Goal: Transaction & Acquisition: Purchase product/service

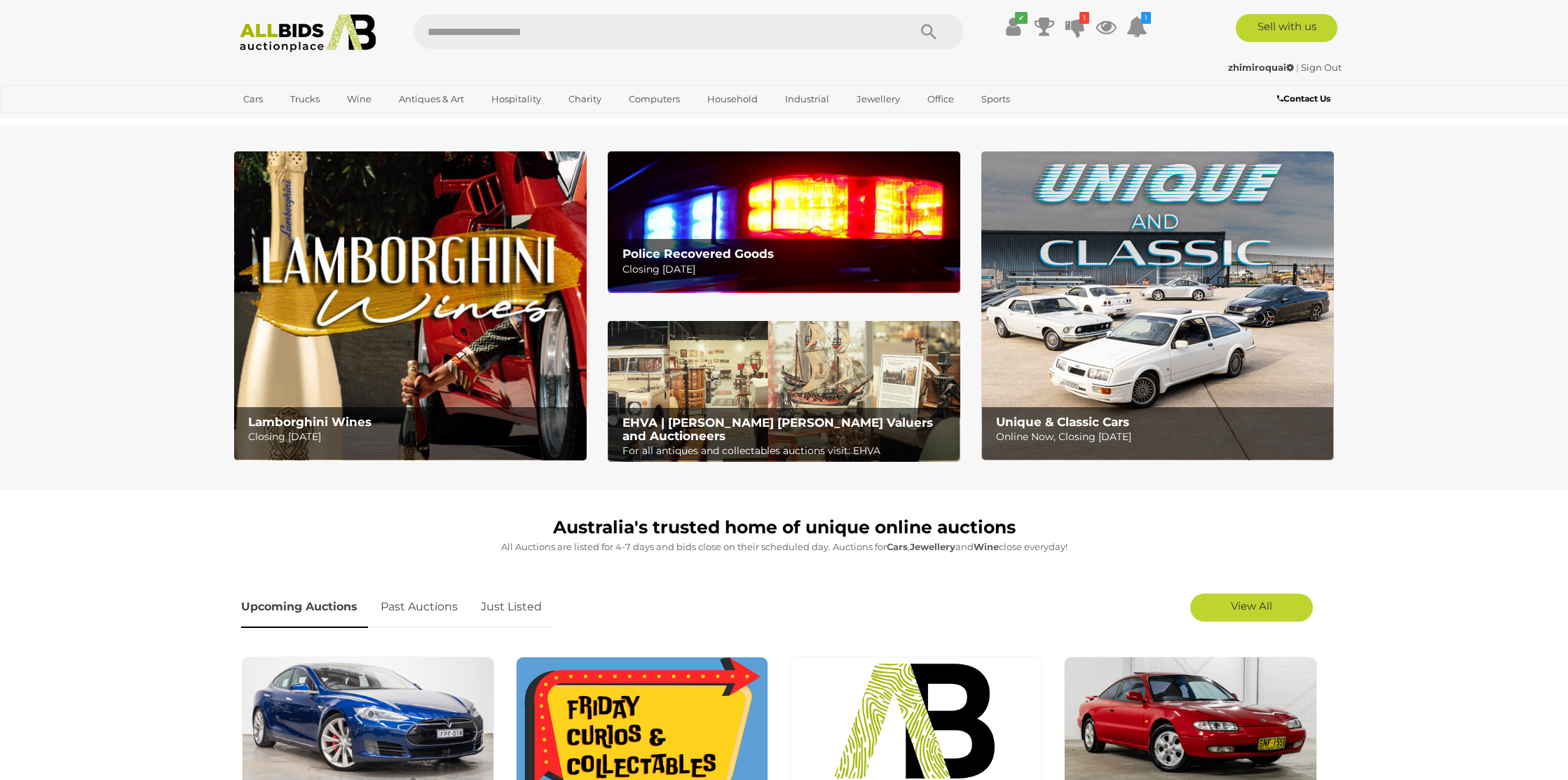
click at [545, 29] on input "text" at bounding box center [654, 31] width 481 height 35
type input "*****"
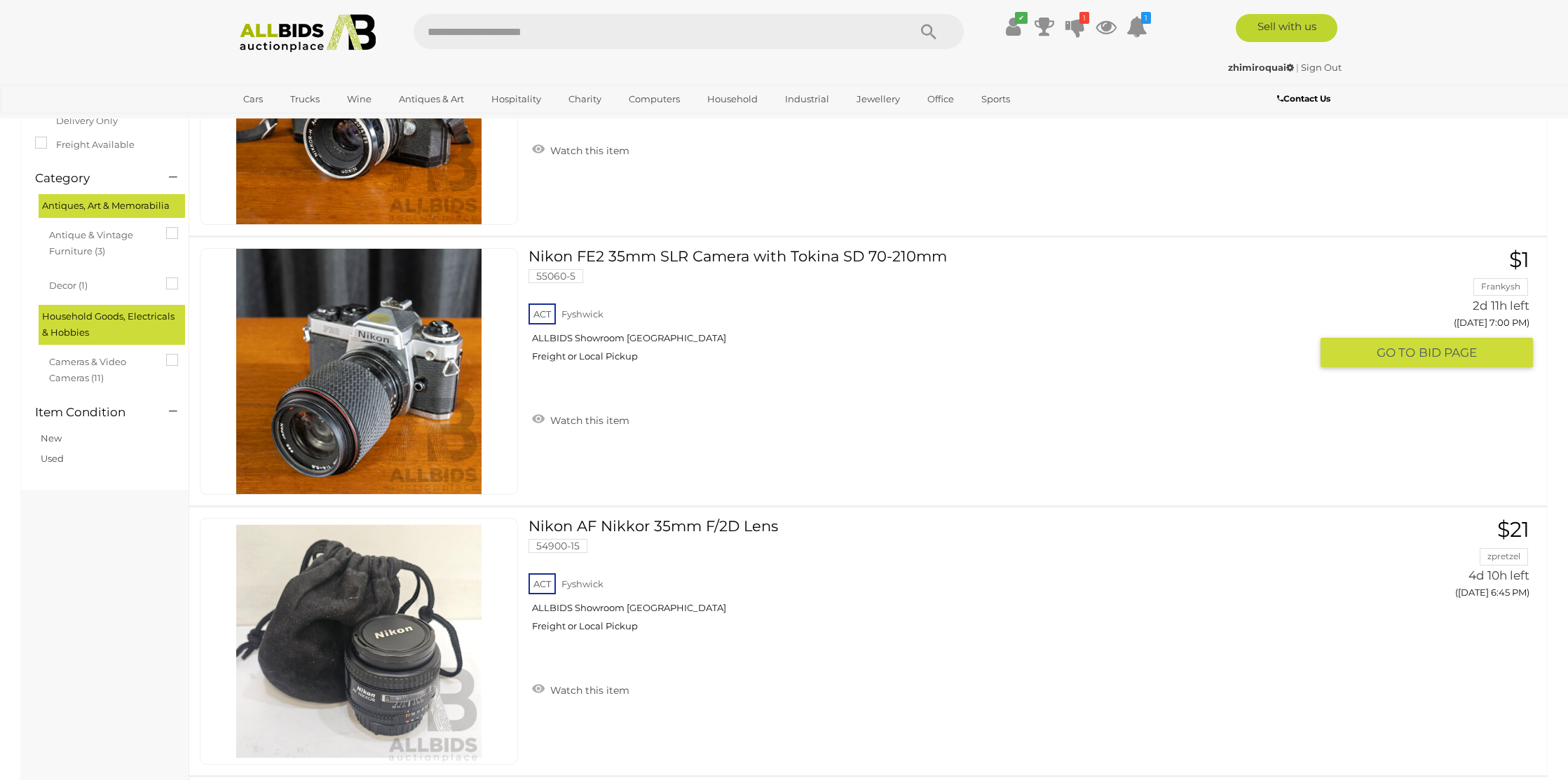
scroll to position [225, 0]
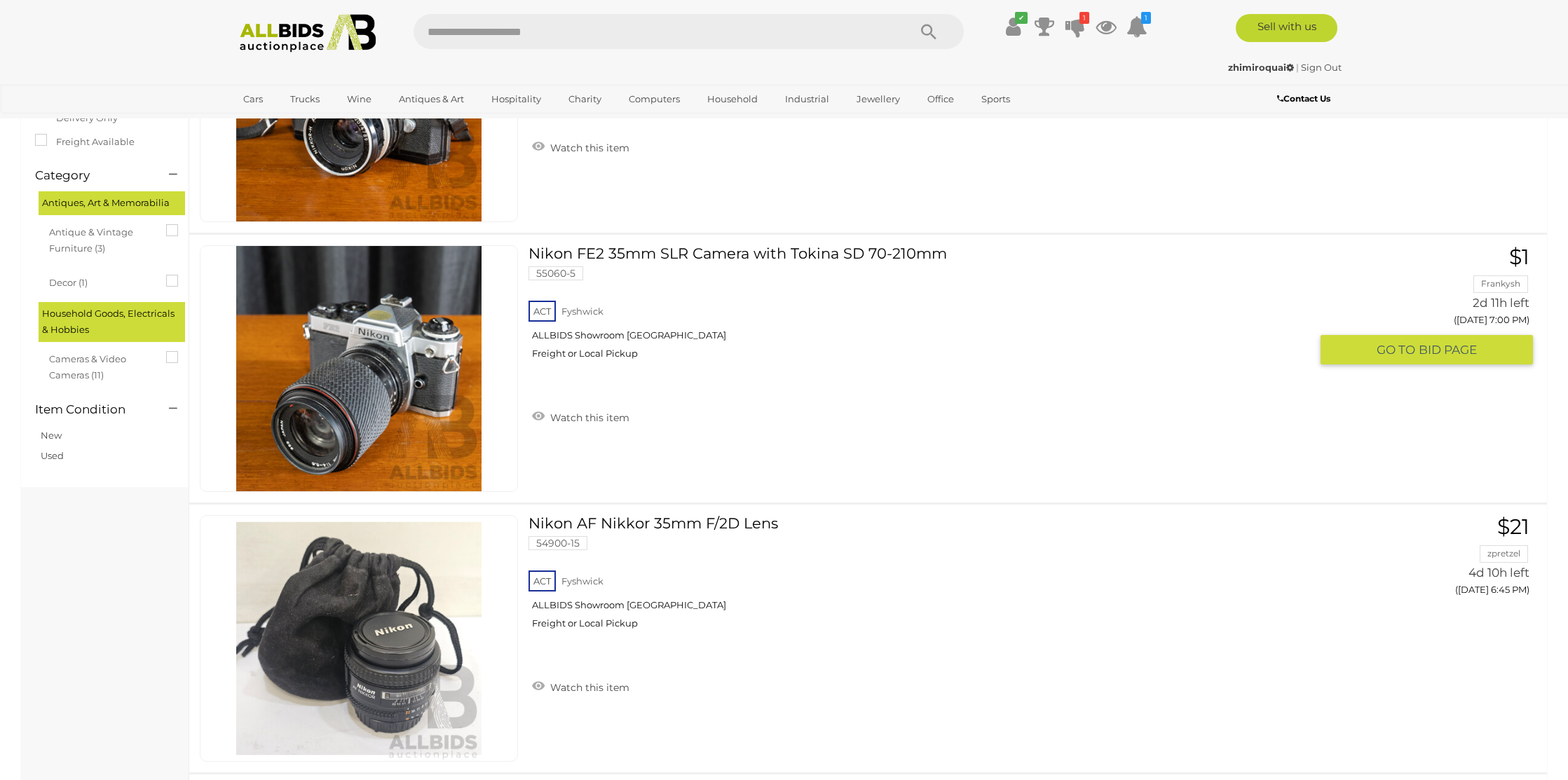
click at [419, 329] on link at bounding box center [359, 368] width 318 height 246
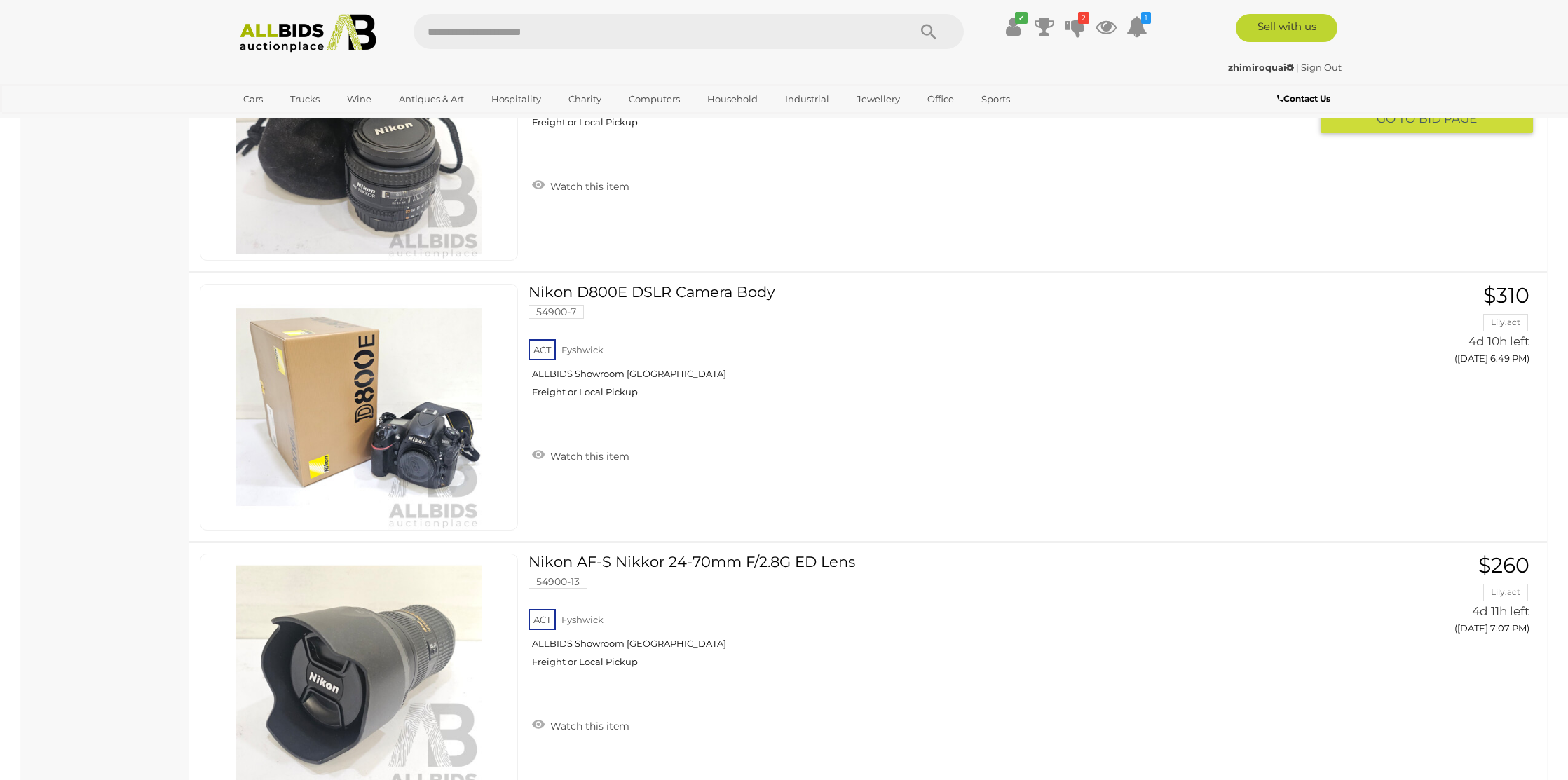
scroll to position [751, 0]
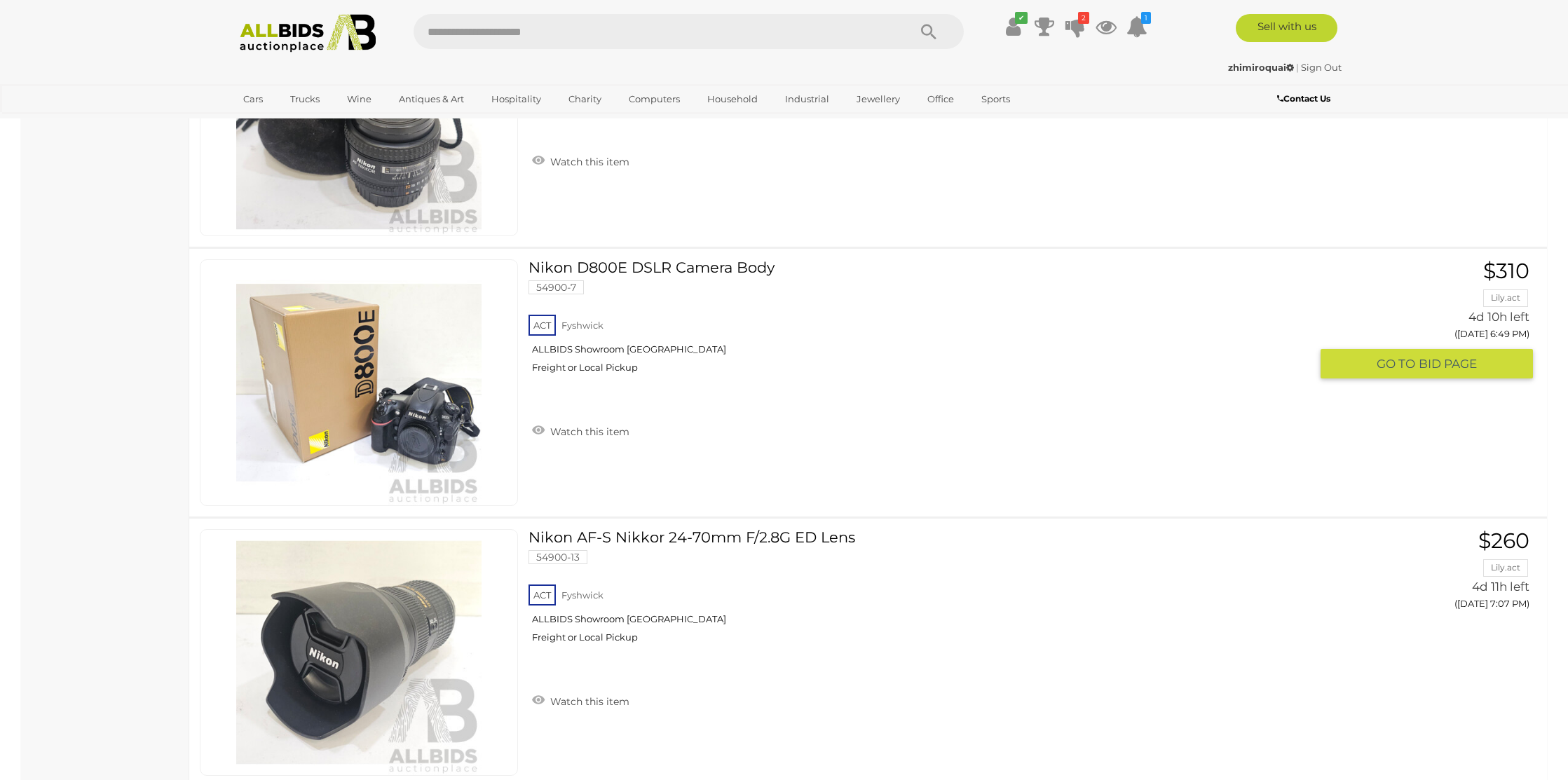
click at [441, 377] on link at bounding box center [359, 382] width 318 height 246
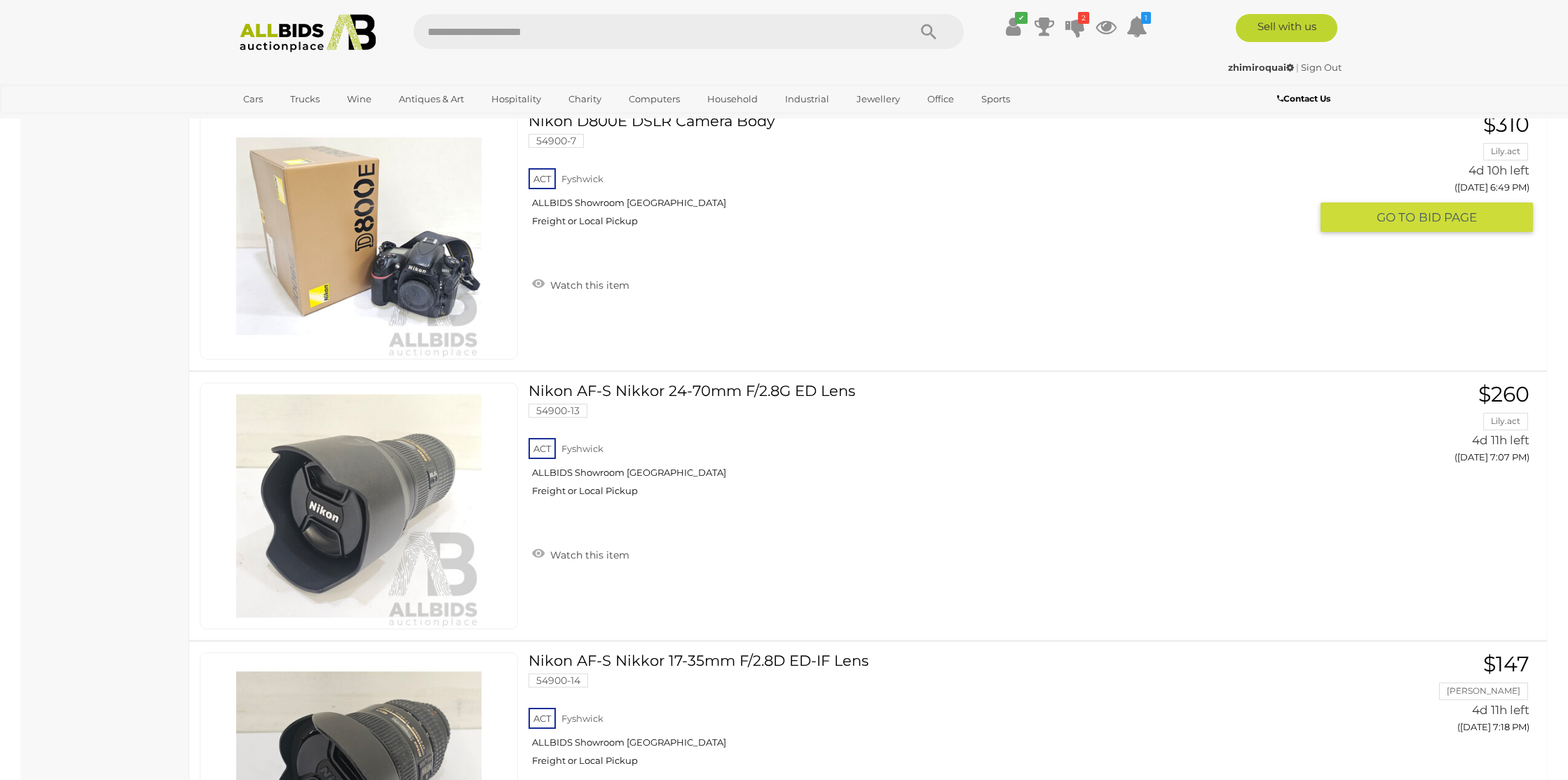
scroll to position [900, 0]
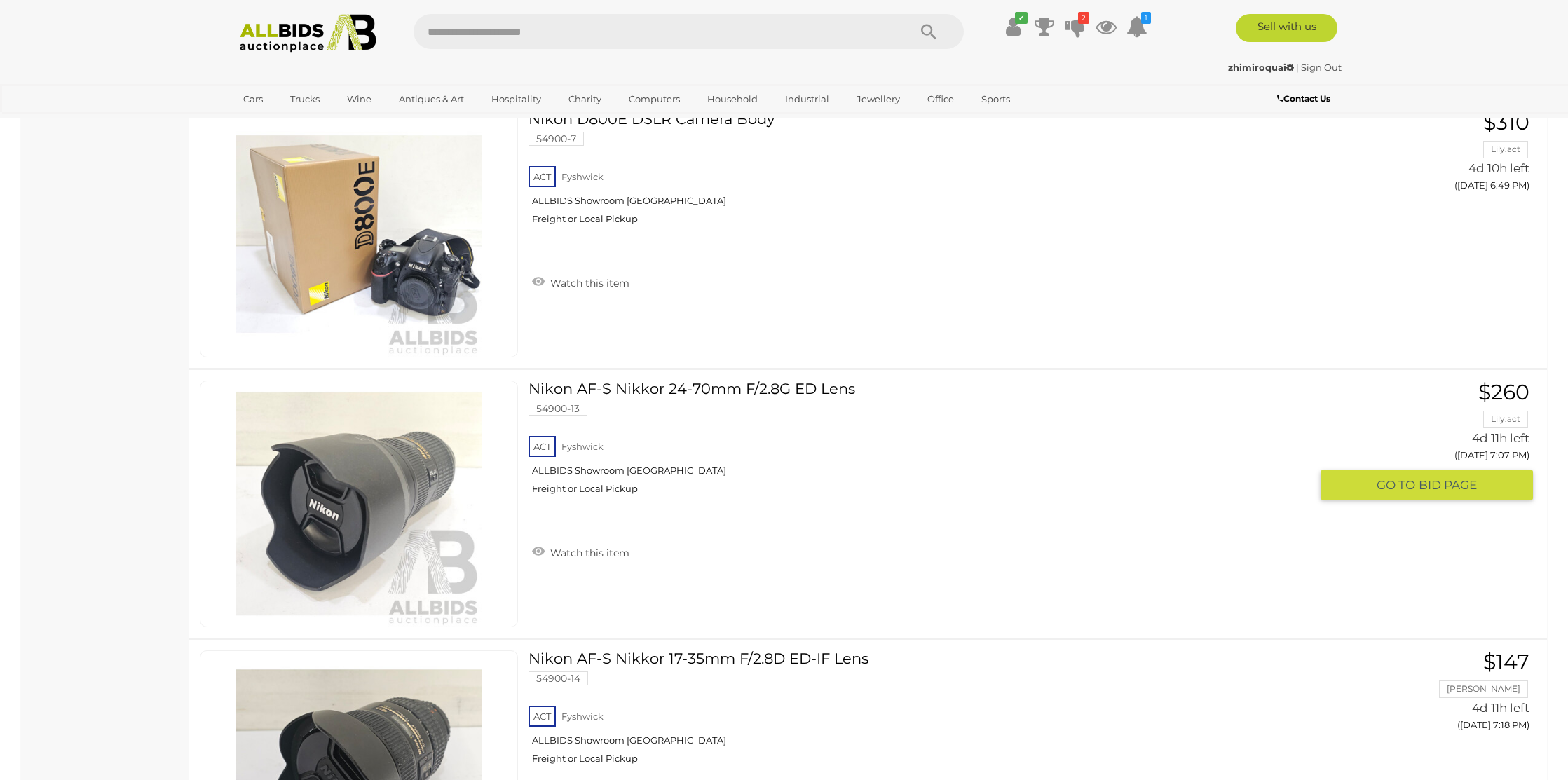
click at [699, 384] on link "Nikon AF-S Nikkor 24-70mm F/2.8G ED Lens 54900-13 ACT Fyshwick ALLBIDS Showroom…" at bounding box center [925, 443] width 771 height 125
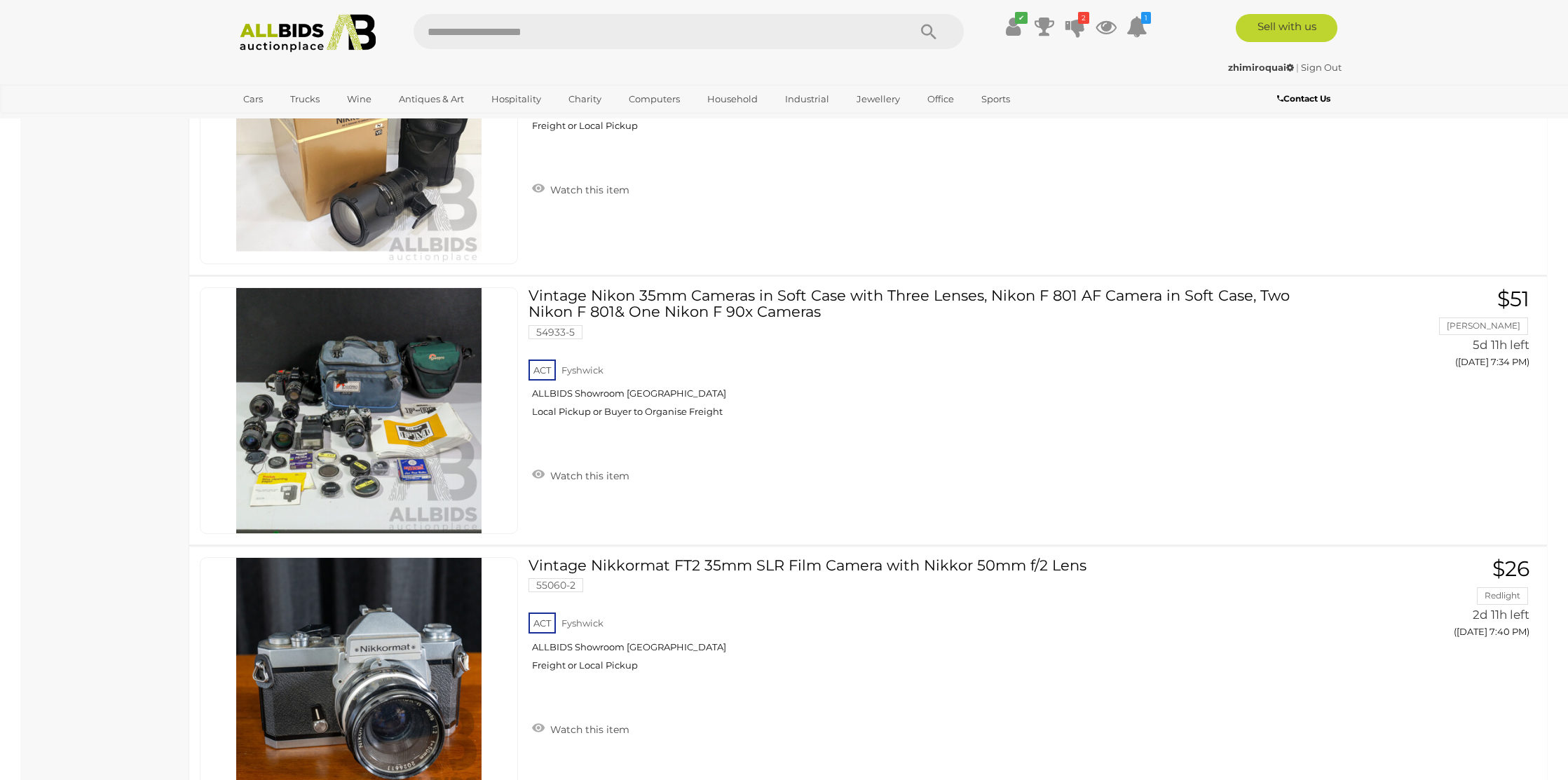
scroll to position [3154, 0]
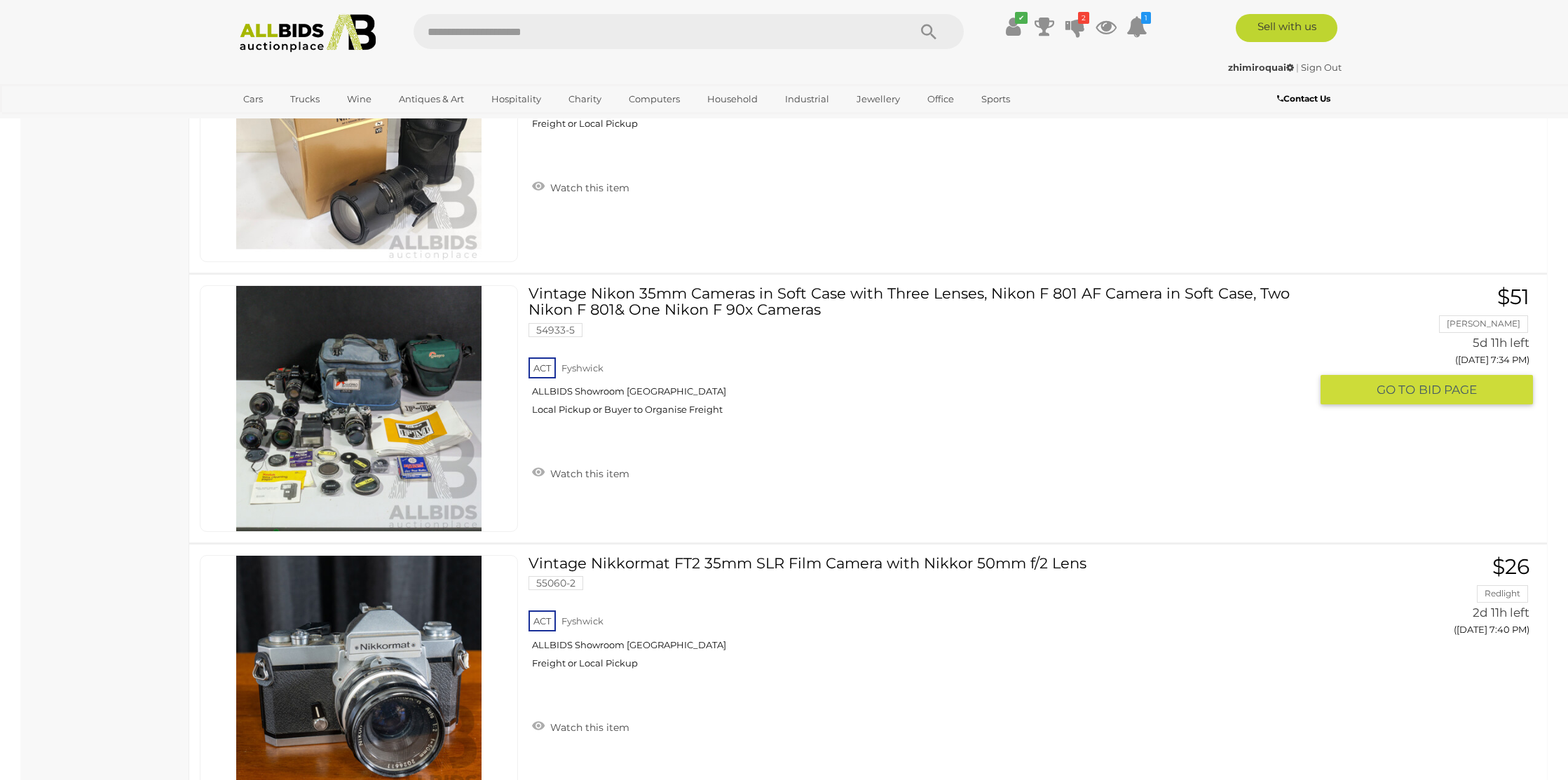
click at [440, 478] on img at bounding box center [359, 408] width 246 height 245
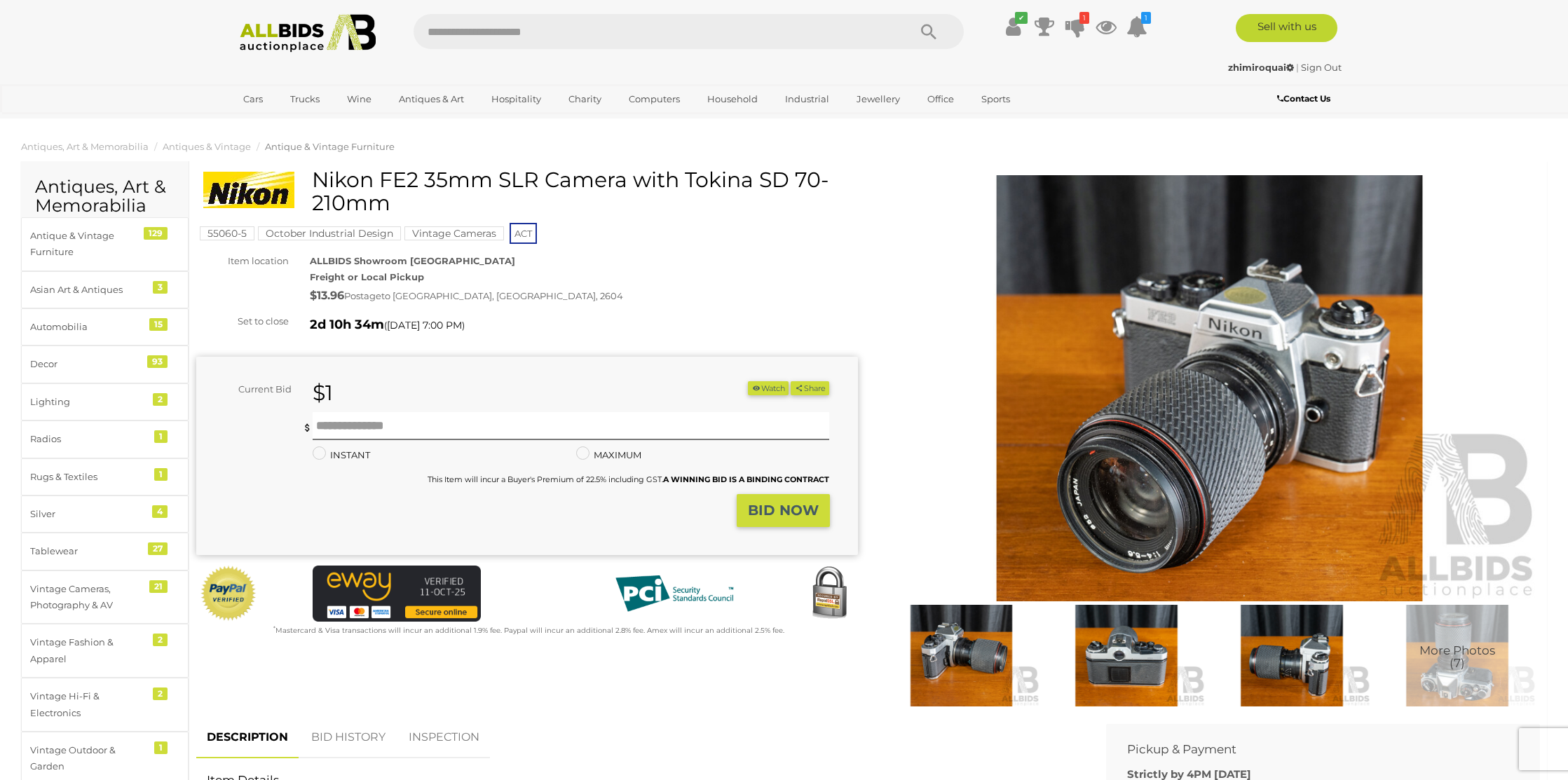
click at [1162, 661] on img at bounding box center [1127, 655] width 158 height 103
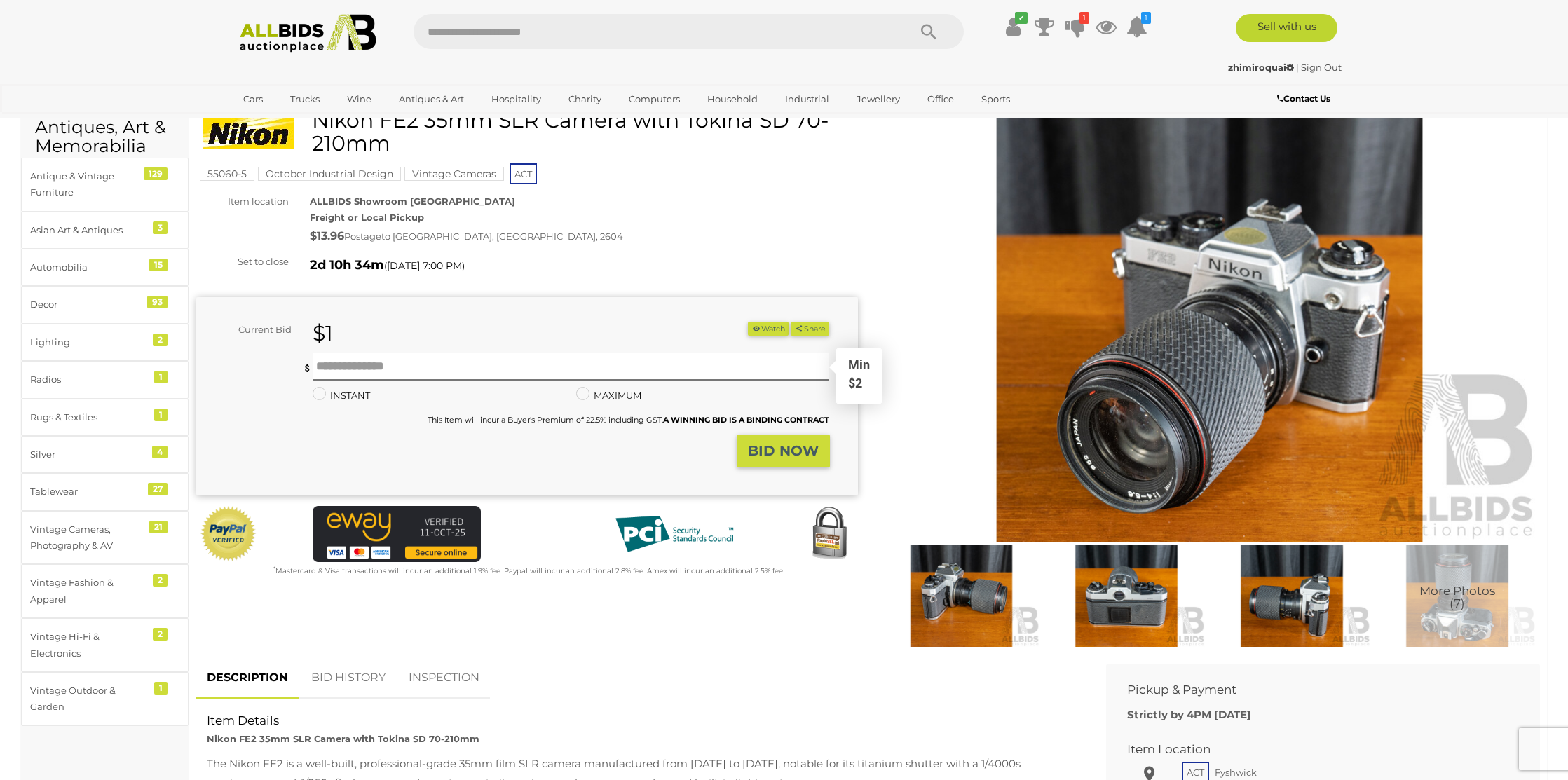
scroll to position [63, 0]
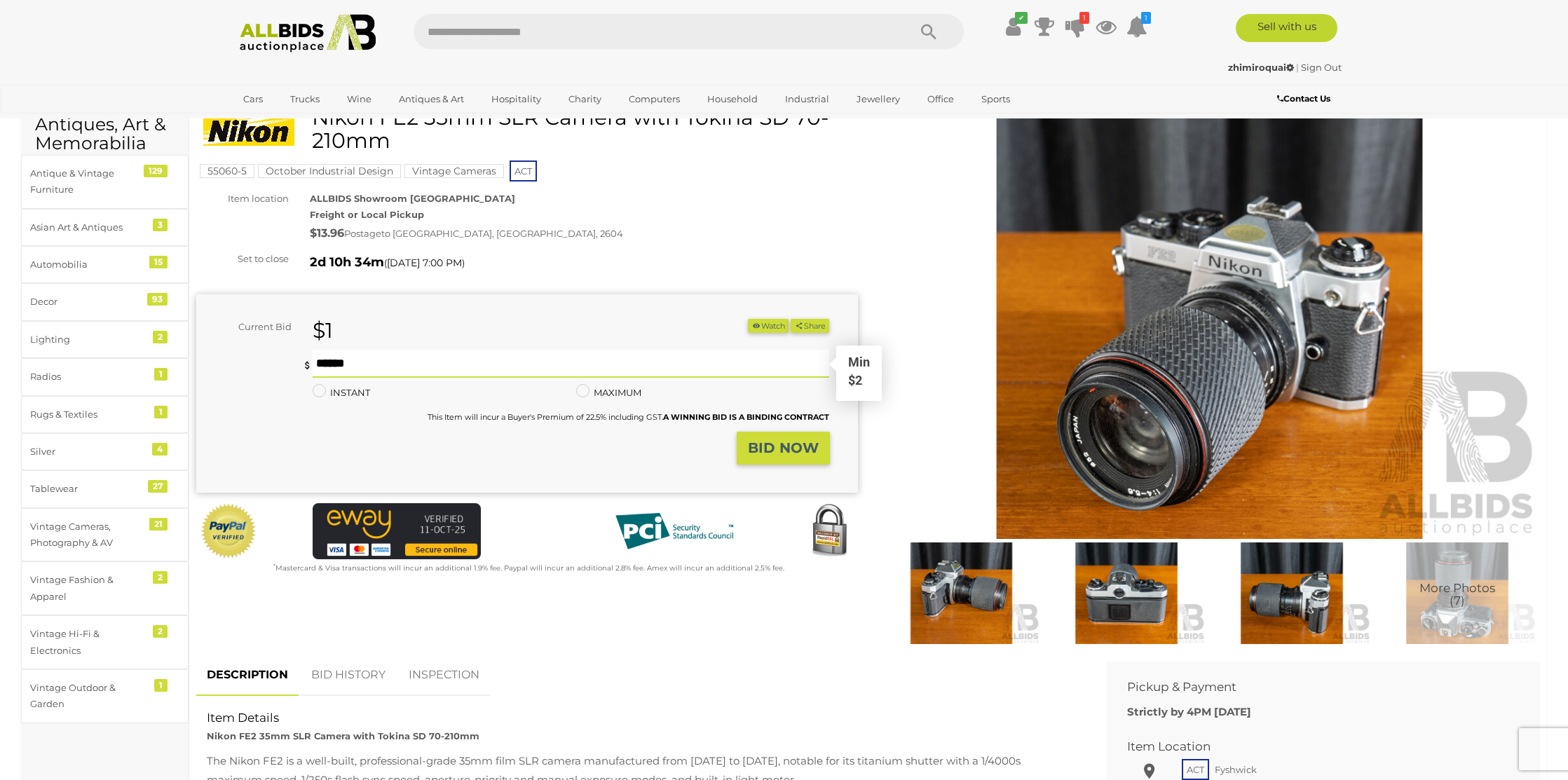
click at [343, 367] on input "text" at bounding box center [571, 364] width 518 height 28
type input "**"
click at [777, 449] on strong "BID NOW" at bounding box center [783, 447] width 71 height 16
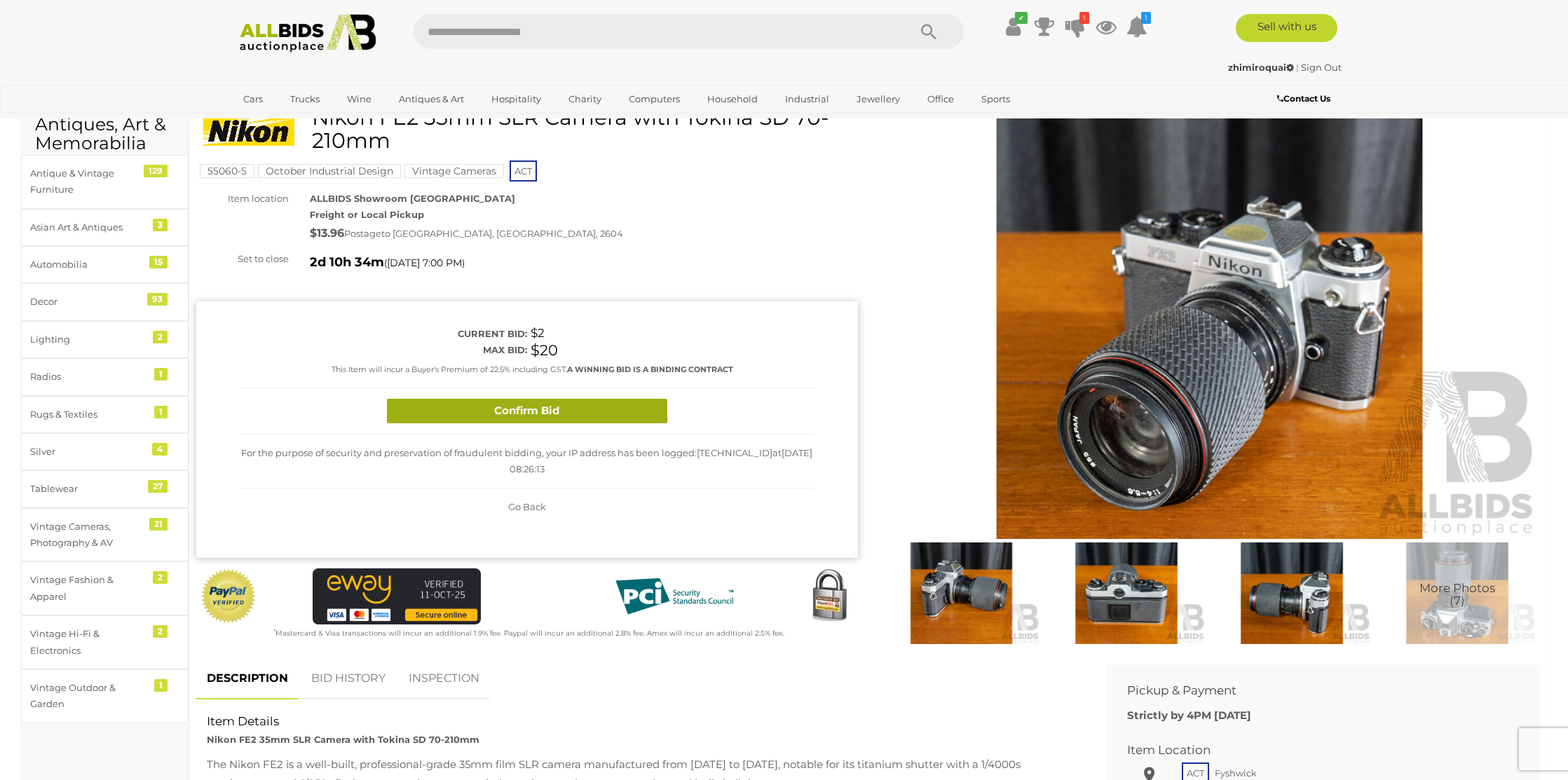
click at [536, 415] on button "Confirm Bid" at bounding box center [527, 411] width 280 height 25
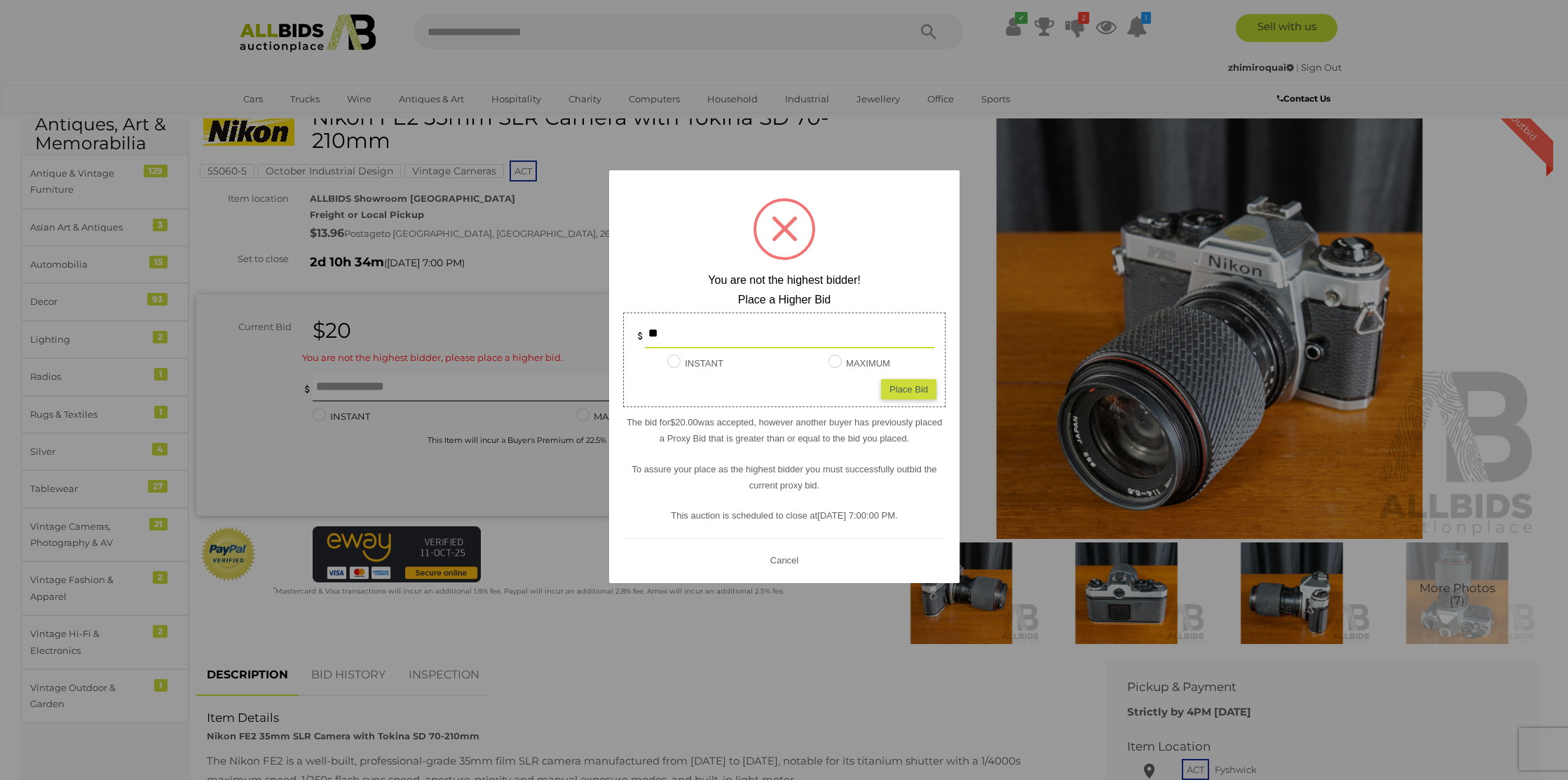
click at [785, 560] on button "Cancel" at bounding box center [784, 559] width 36 height 17
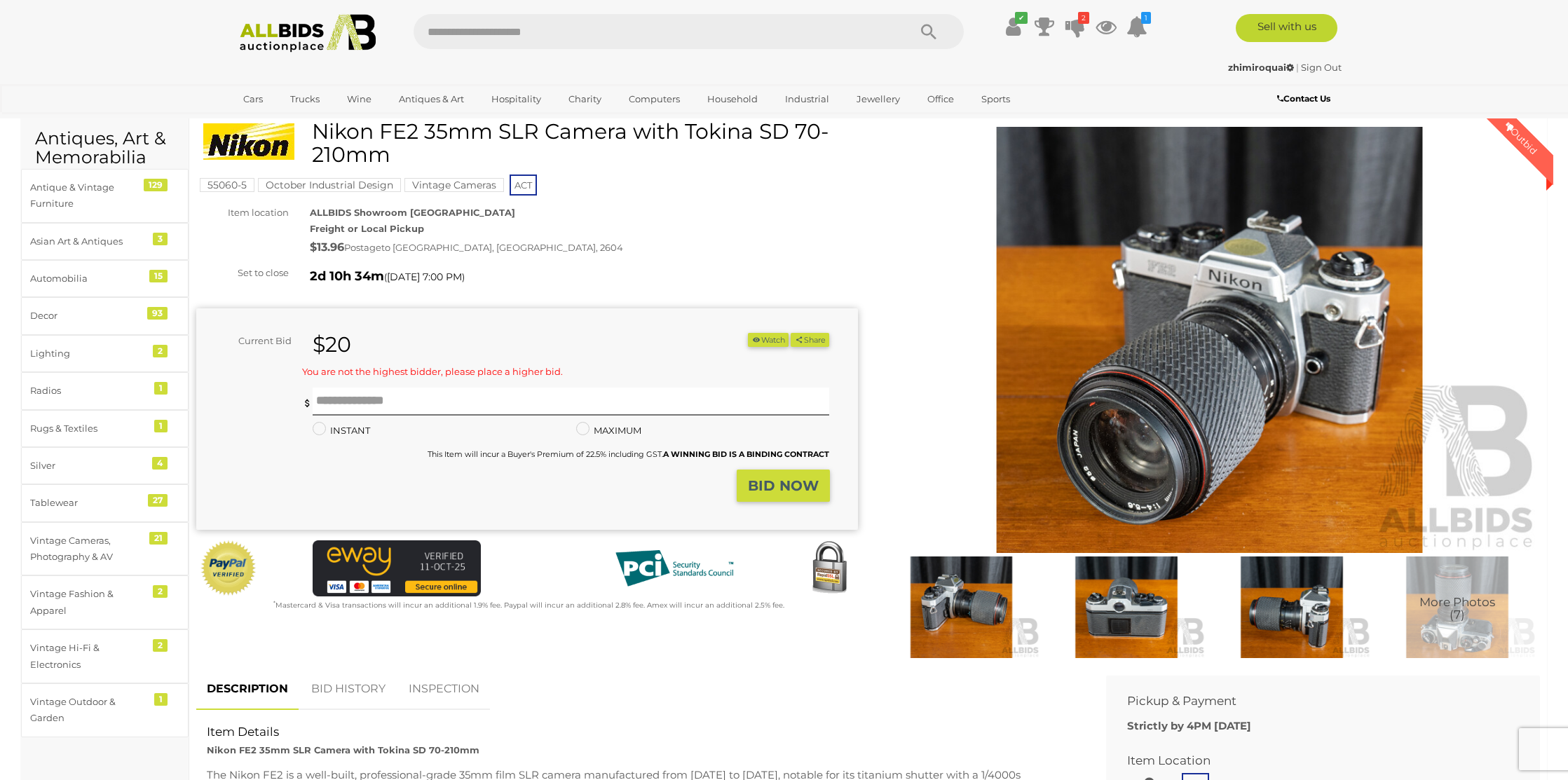
scroll to position [47, 0]
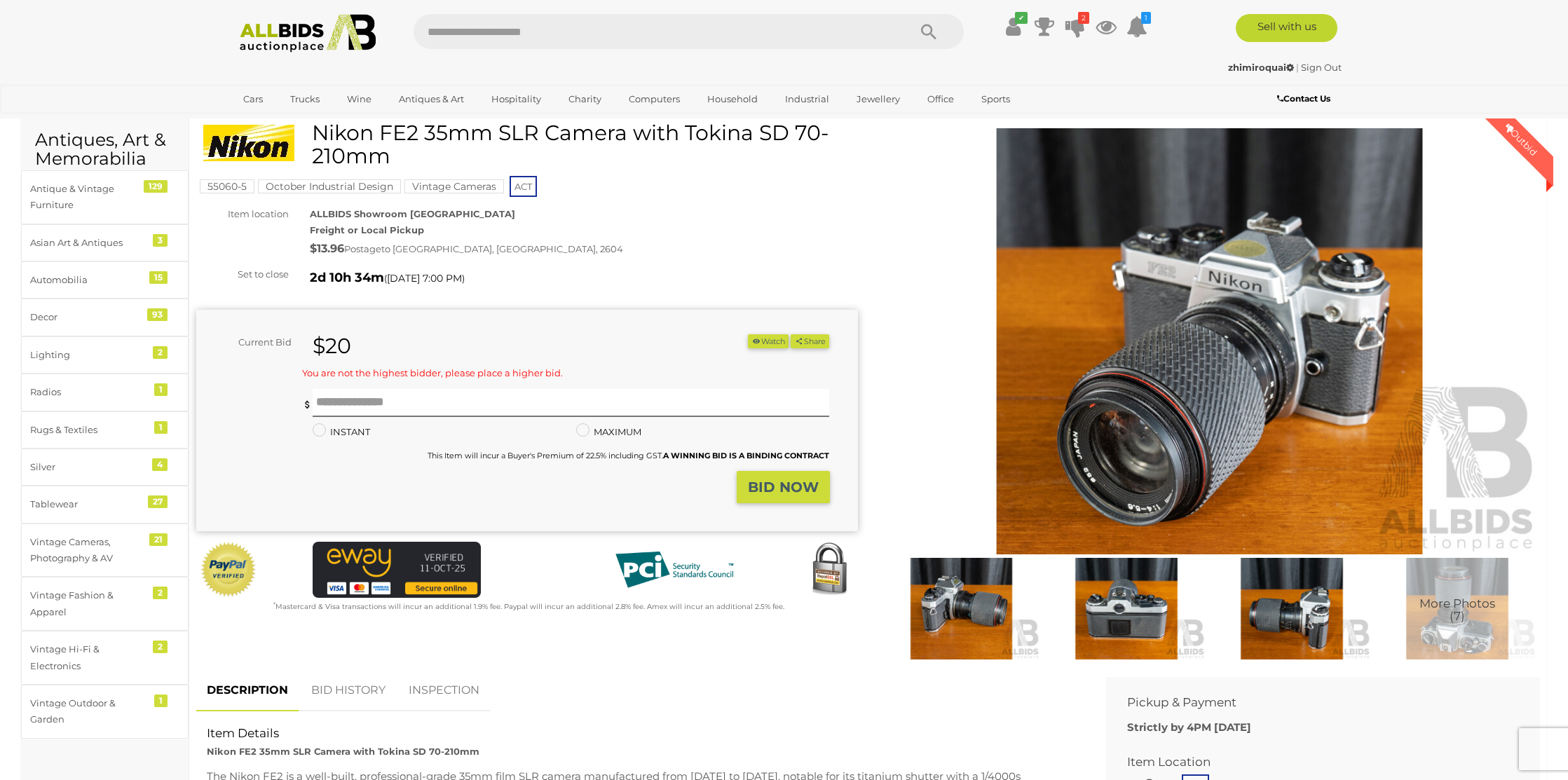
click at [411, 385] on div "You are not the highest bidder, please place a higher bid. Min $21 Minimum bid …" at bounding box center [566, 418] width 528 height 105
click at [396, 395] on input "text" at bounding box center [571, 403] width 518 height 28
type input "**"
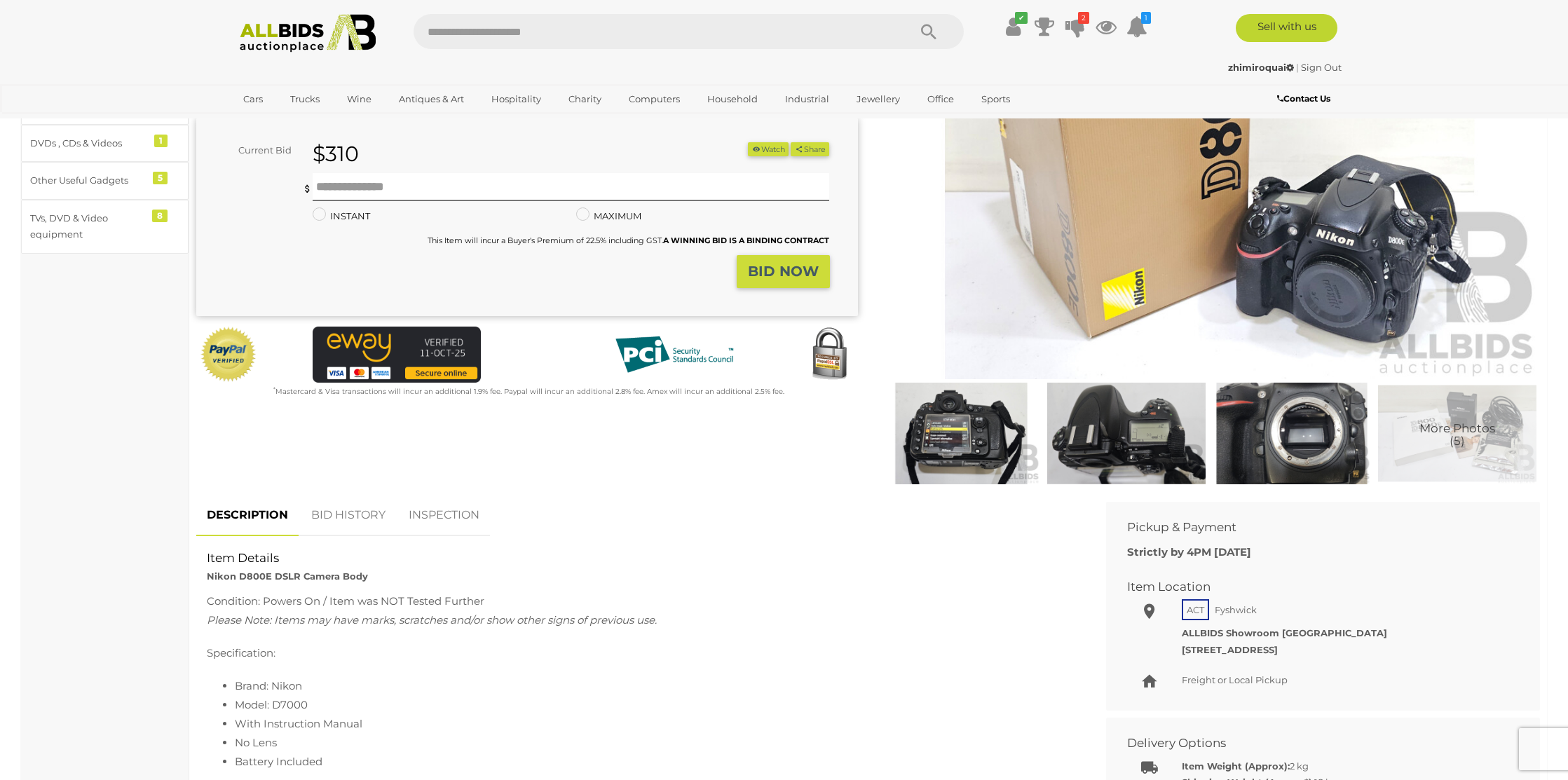
scroll to position [227, 0]
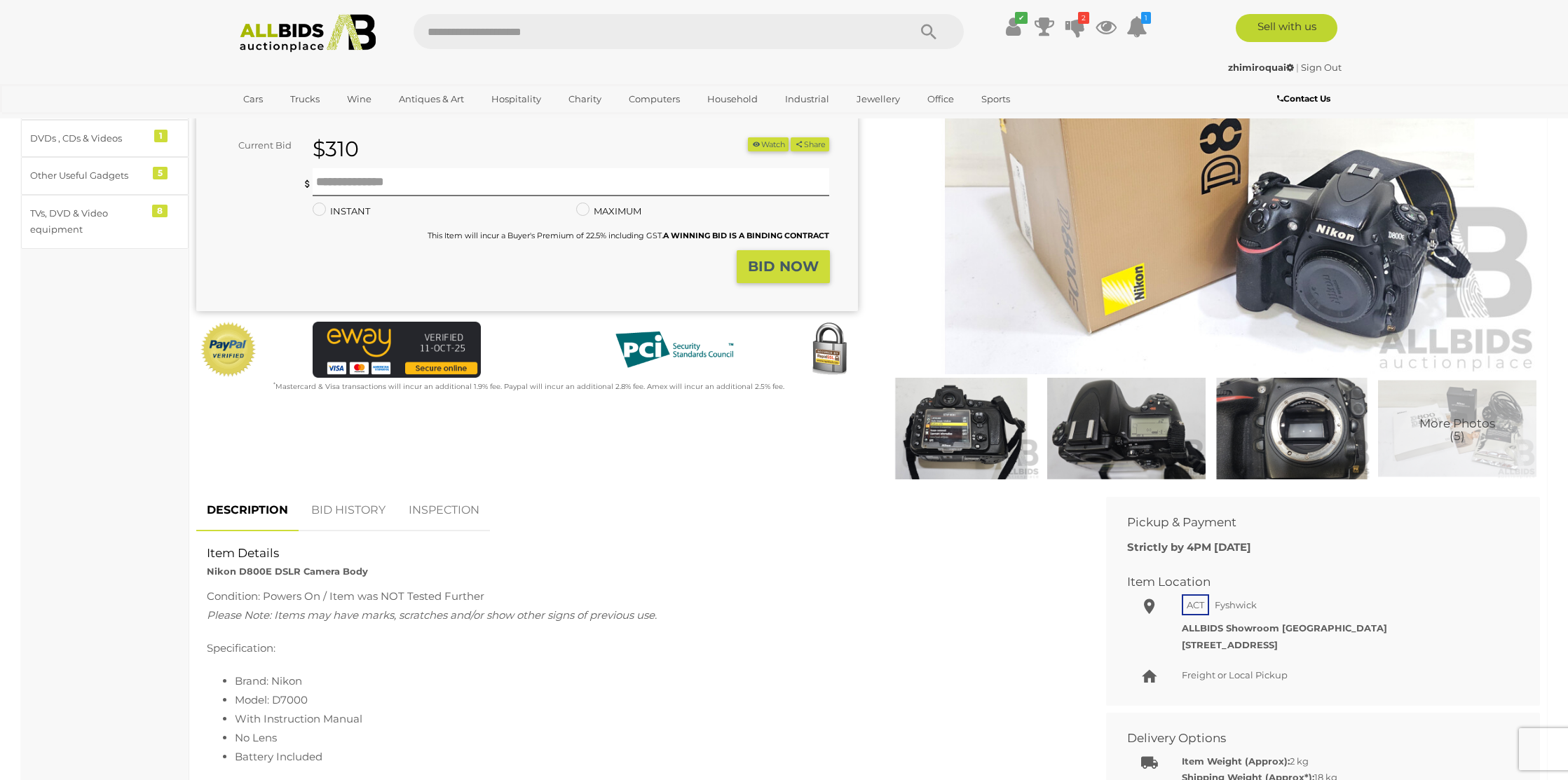
click at [990, 435] on img at bounding box center [961, 428] width 158 height 103
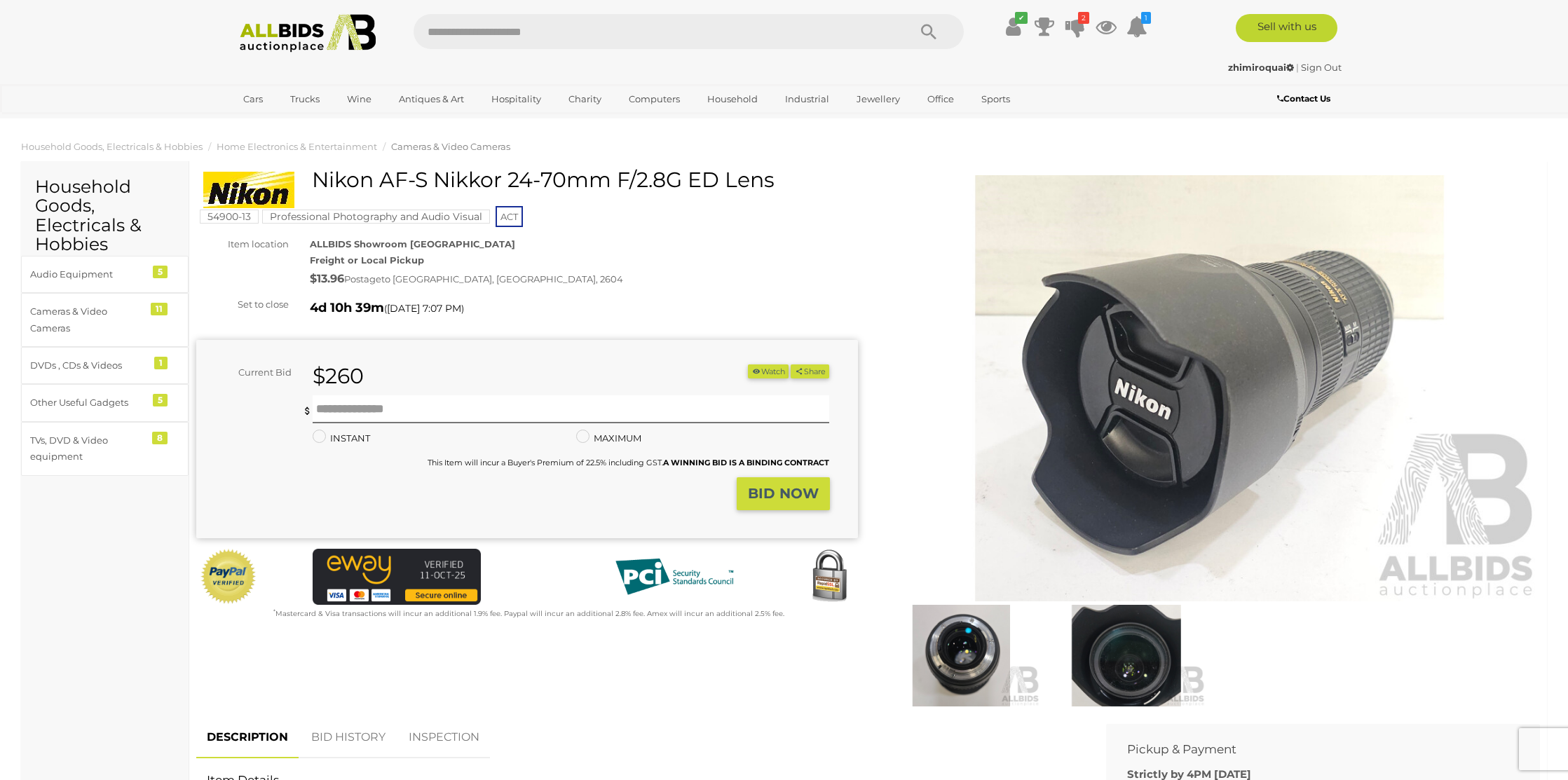
click at [947, 646] on img at bounding box center [961, 655] width 158 height 103
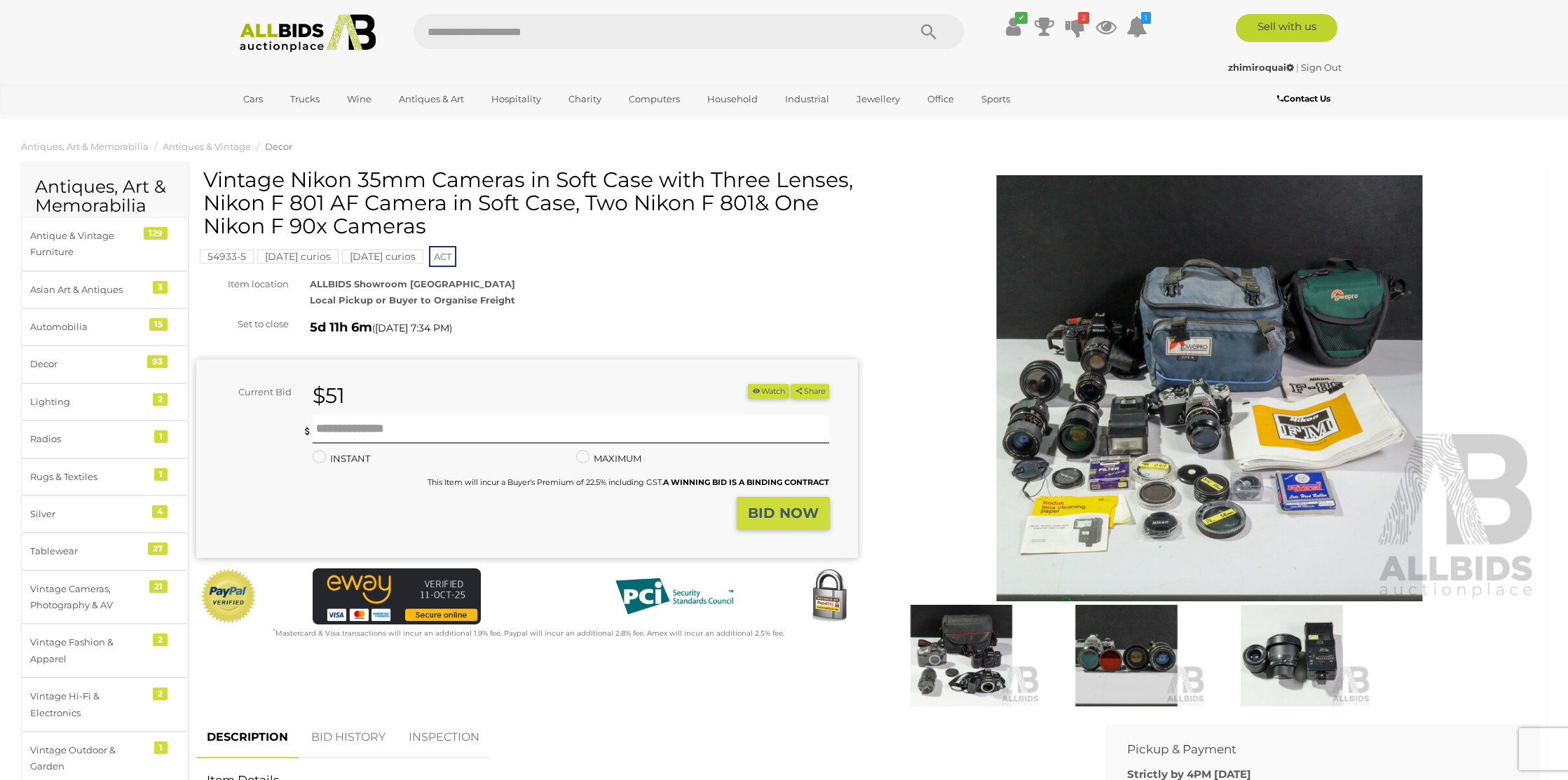
click at [974, 653] on img at bounding box center [961, 655] width 158 height 103
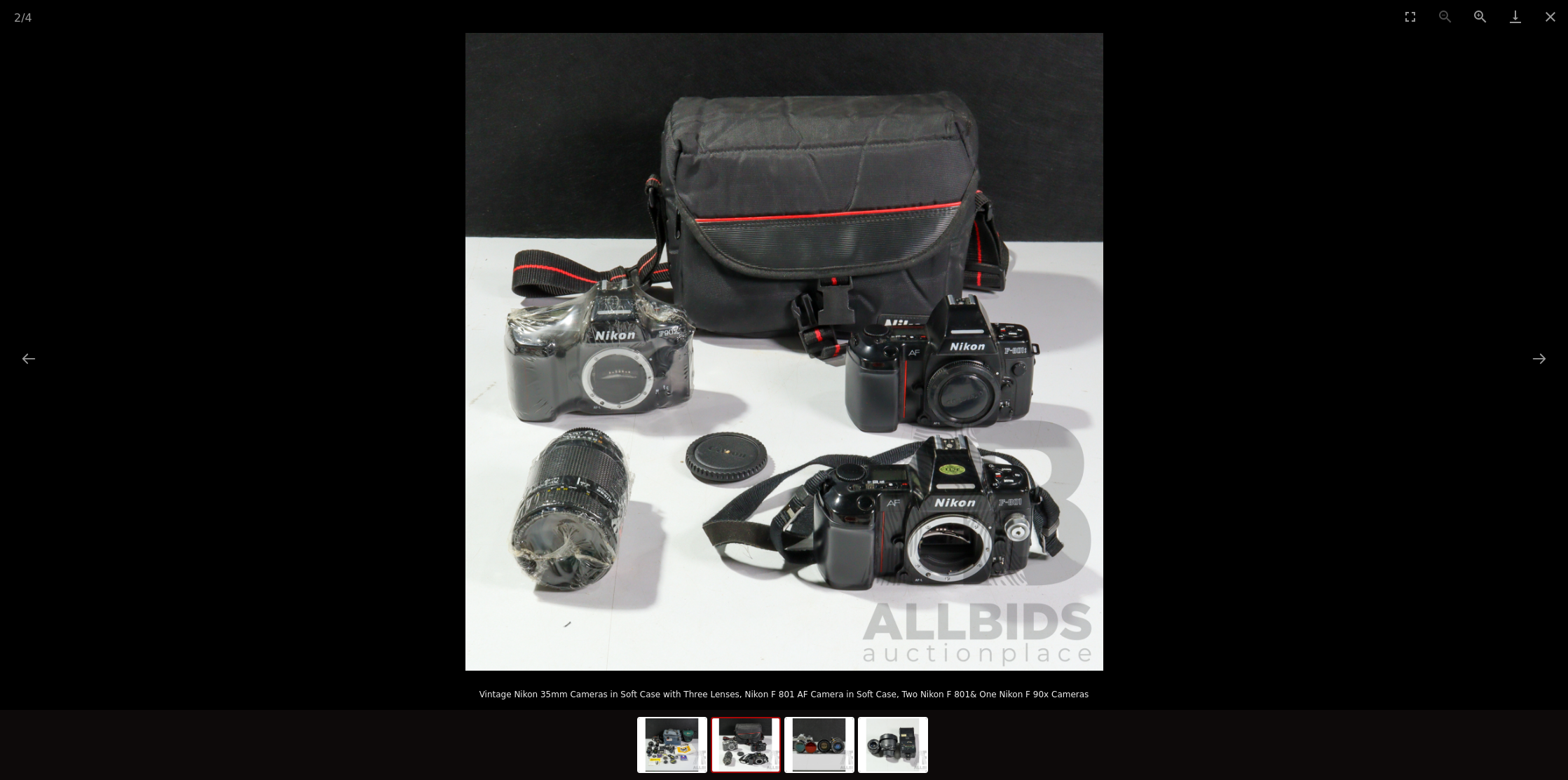
click at [378, 558] on picture at bounding box center [784, 351] width 1568 height 637
